Goal: Transaction & Acquisition: Subscribe to service/newsletter

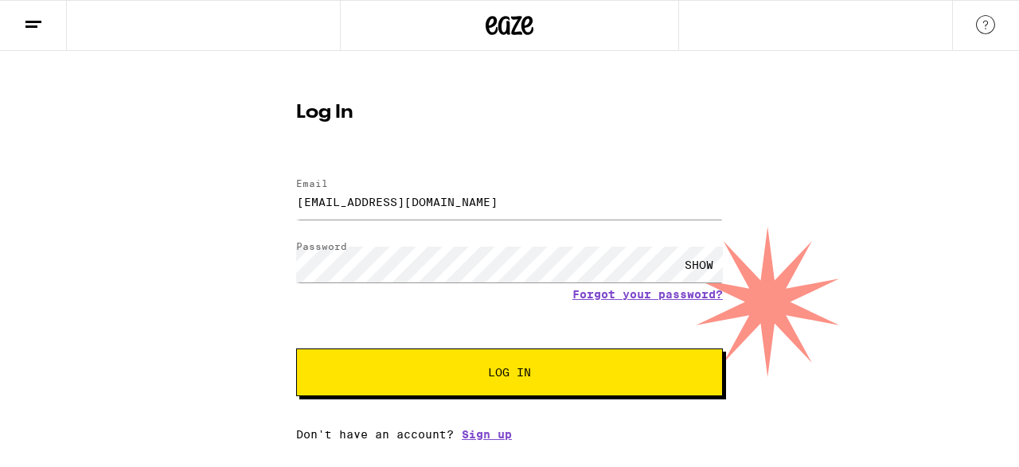
click at [485, 436] on link "Sign up" at bounding box center [487, 434] width 50 height 13
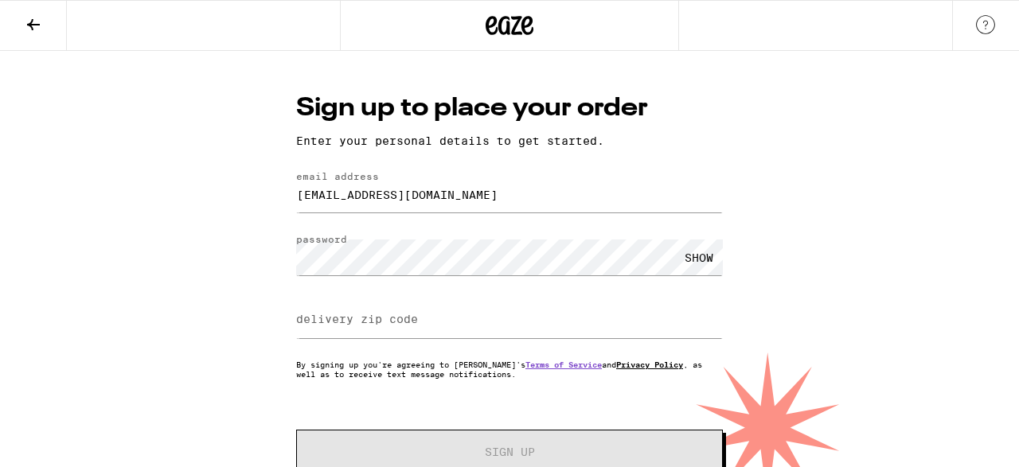
scroll to position [41, 0]
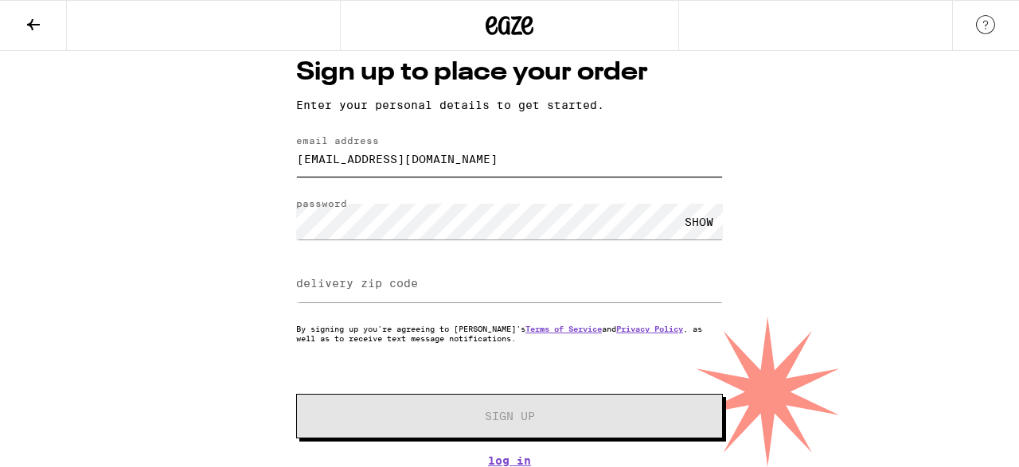
click at [502, 159] on input "[EMAIL_ADDRESS][DOMAIN_NAME]" at bounding box center [509, 159] width 427 height 36
type input "[EMAIL_ADDRESS][DOMAIN_NAME]"
click at [698, 227] on div "SHOW" at bounding box center [699, 222] width 48 height 36
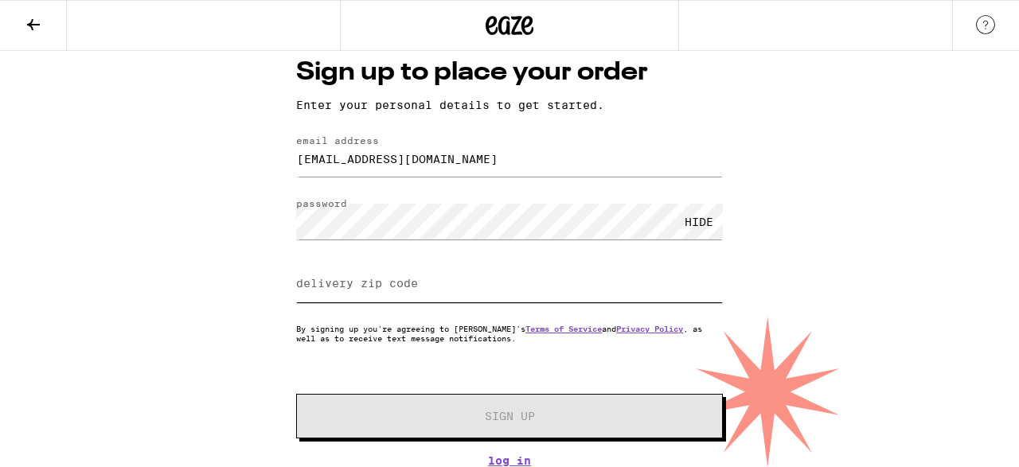
click at [654, 275] on input "delivery zip code" at bounding box center [509, 285] width 427 height 36
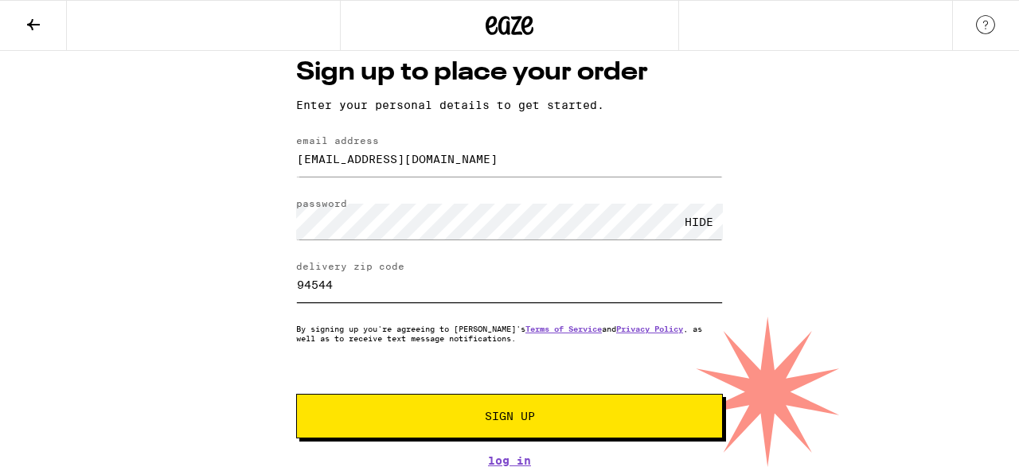
type input "94544"
click at [558, 413] on span "Sign Up" at bounding box center [509, 416] width 317 height 11
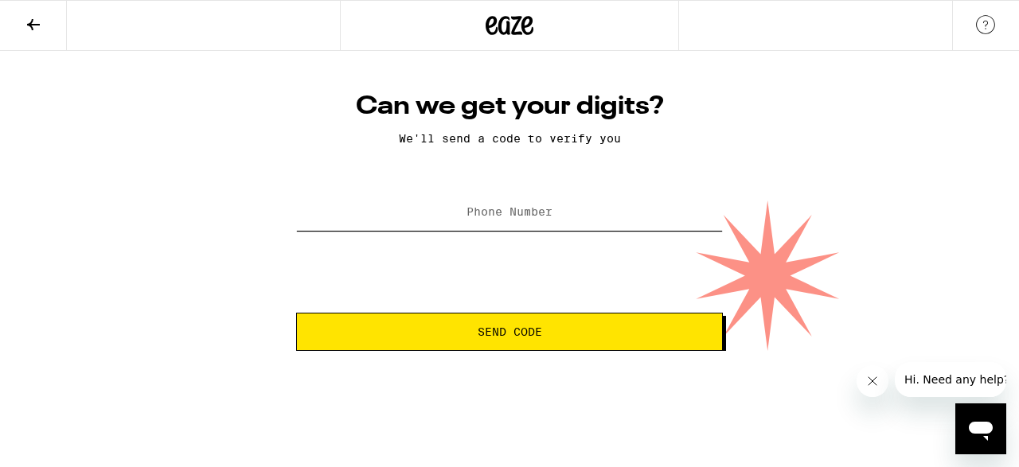
click at [402, 214] on input "Phone Number" at bounding box center [509, 213] width 427 height 36
type input "[PHONE_NUMBER]"
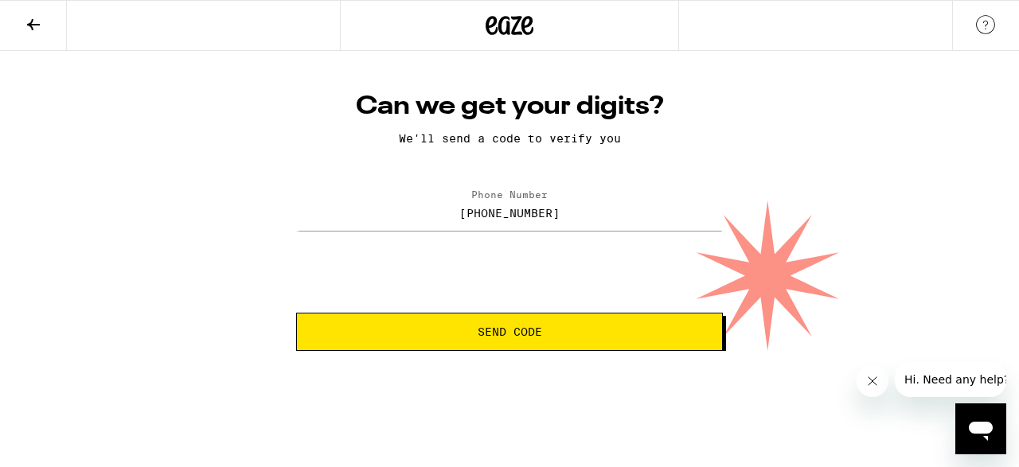
click at [483, 335] on span "Send Code" at bounding box center [510, 331] width 65 height 11
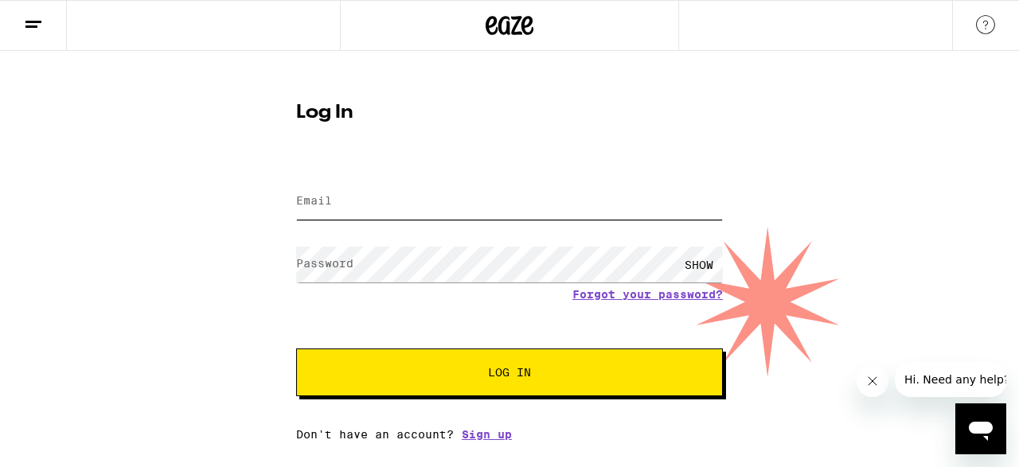
click at [375, 206] on input "Email" at bounding box center [509, 202] width 427 height 36
type input "[EMAIL_ADDRESS][DOMAIN_NAME]"
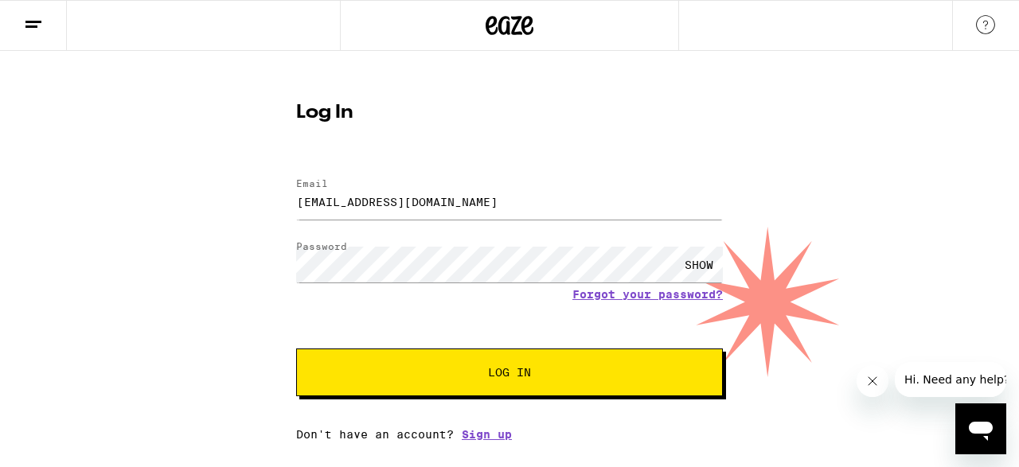
click at [488, 369] on span "Log In" at bounding box center [510, 372] width 298 height 11
